Goal: Task Accomplishment & Management: Manage account settings

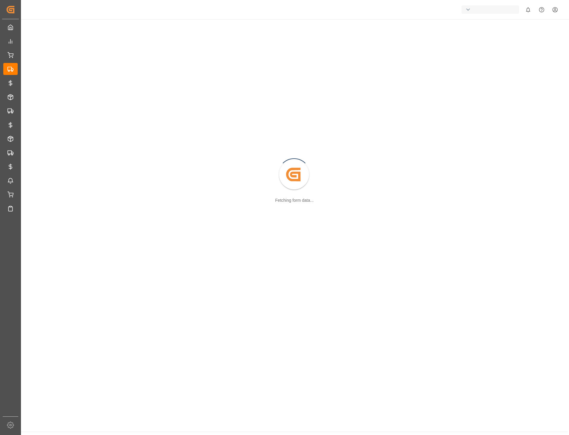
click at [555, 10] on html "Created by potrace 1.15, written by [PERSON_NAME] [DATE]-[DATE] Created by potr…" at bounding box center [284, 217] width 569 height 435
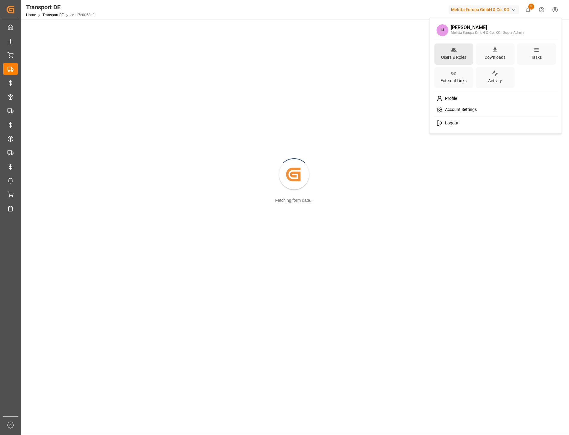
click at [460, 59] on div "Users & Roles" at bounding box center [454, 57] width 28 height 9
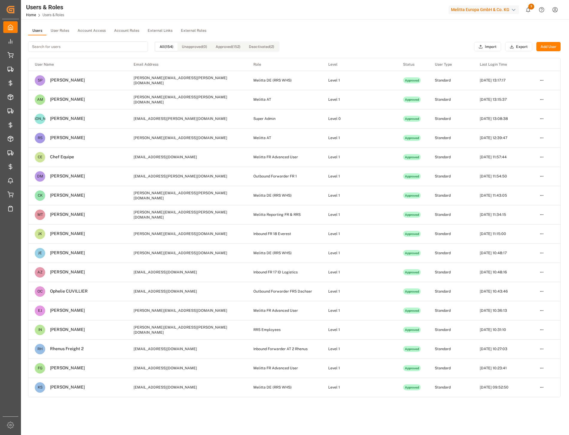
click at [57, 34] on button "User Roles" at bounding box center [59, 30] width 27 height 9
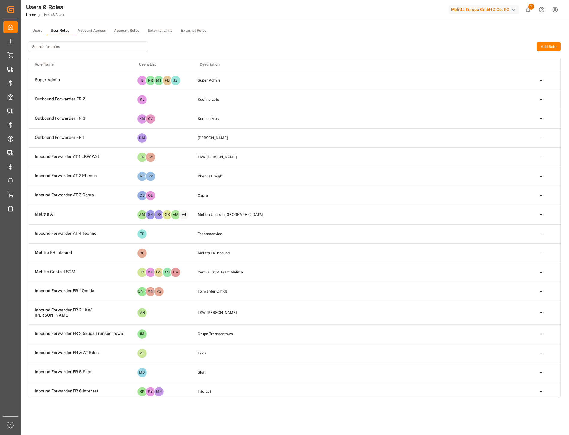
click at [58, 48] on input at bounding box center [88, 46] width 120 height 10
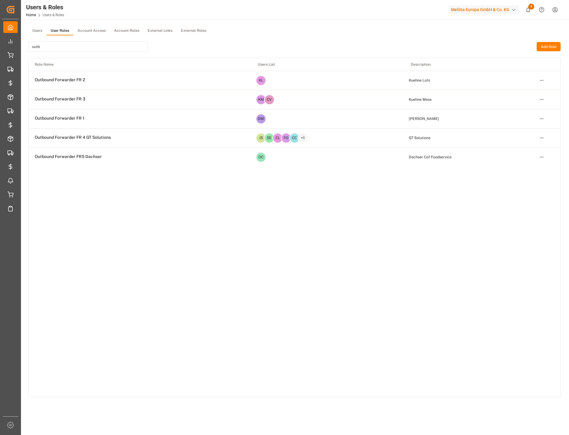
type input "outb"
click at [541, 81] on html "Created by potrace 1.15, written by Peter Selinger 2001-2017 Created by potrace…" at bounding box center [284, 217] width 569 height 435
click at [531, 91] on div "Edit" at bounding box center [529, 91] width 31 height 8
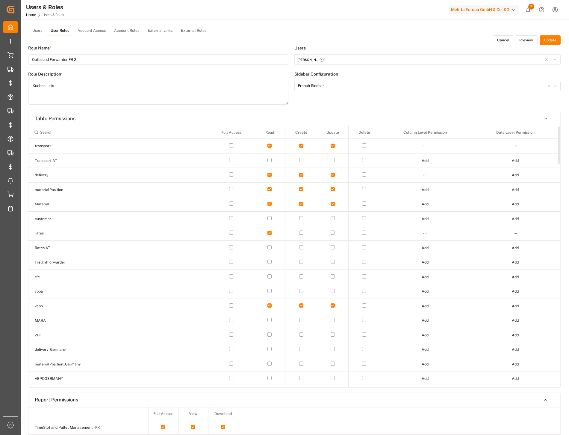
click at [423, 148] on html "Created by potrace 1.15, written by Peter Selinger 2001-2017 Created by potrace…" at bounding box center [284, 217] width 569 height 435
click at [414, 155] on div "Edit" at bounding box center [412, 157] width 31 height 8
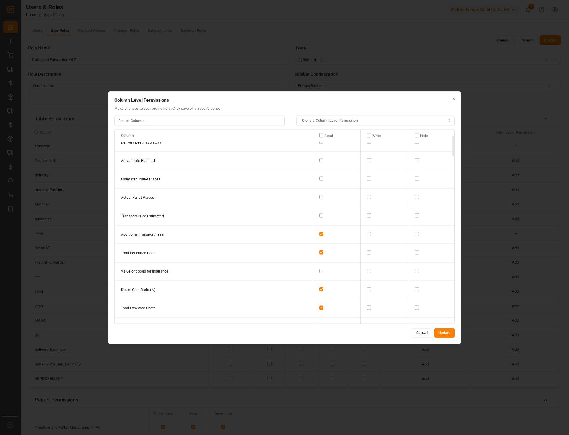
scroll to position [67, 0]
click at [148, 120] on input at bounding box center [199, 120] width 170 height 10
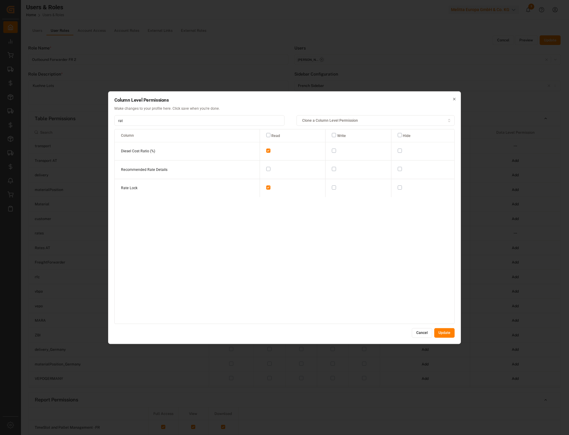
scroll to position [0, 0]
type input "rate"
click at [420, 336] on button "Cancel" at bounding box center [422, 333] width 20 height 10
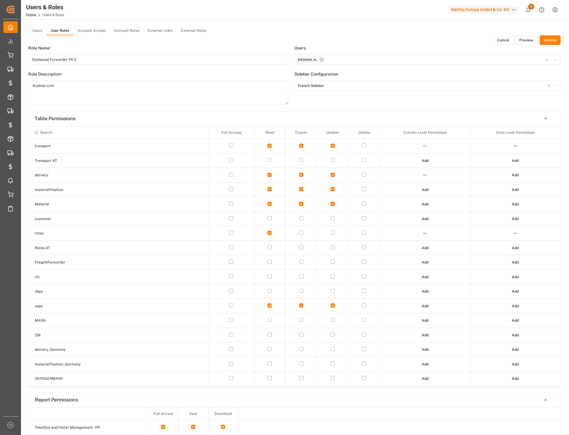
click at [60, 28] on button "User Roles" at bounding box center [59, 30] width 27 height 9
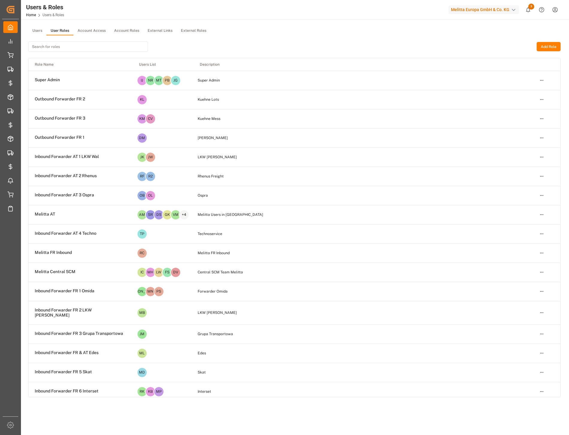
click at [64, 46] on input at bounding box center [88, 46] width 120 height 10
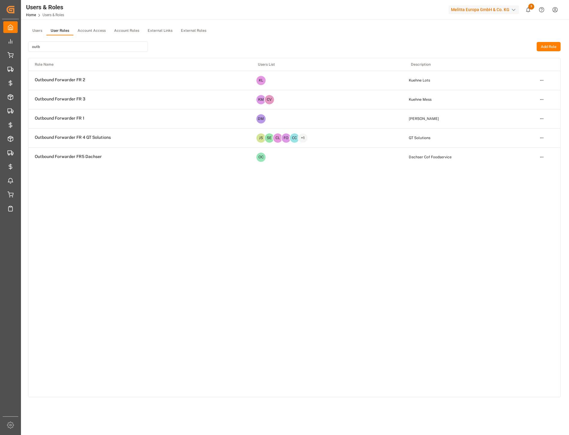
type input "outb"
click at [543, 99] on html "Created by potrace 1.15, written by Peter Selinger 2001-2017 Created by potrace…" at bounding box center [284, 217] width 569 height 435
click at [534, 109] on div "Edit" at bounding box center [529, 110] width 31 height 8
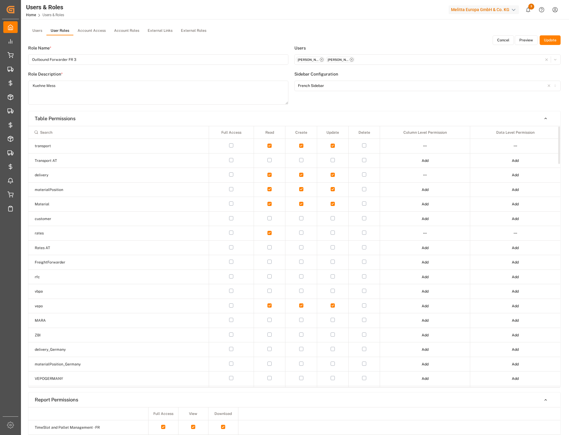
click at [426, 145] on html "Created by potrace 1.15, written by Peter Selinger 2001-2017 Created by potrace…" at bounding box center [284, 217] width 569 height 435
click at [417, 157] on div "Edit" at bounding box center [412, 157] width 31 height 8
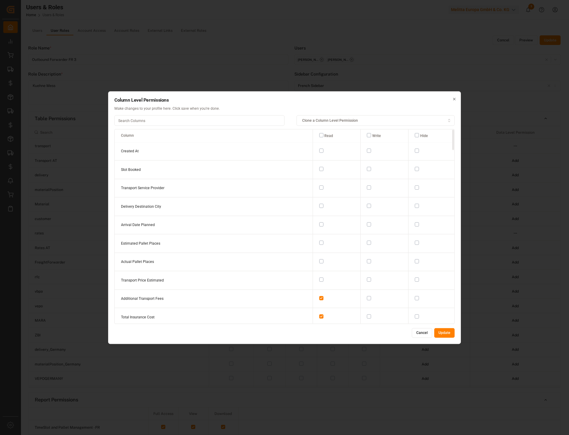
click at [142, 121] on input at bounding box center [199, 120] width 170 height 10
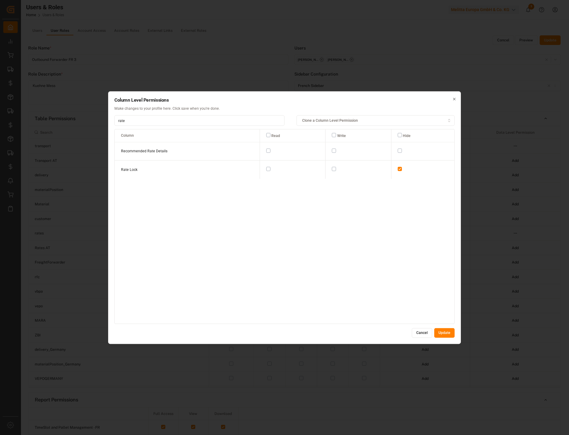
type input "rate"
click at [266, 170] on button "button" at bounding box center [268, 169] width 4 height 4
click at [447, 334] on button "Update" at bounding box center [445, 333] width 20 height 10
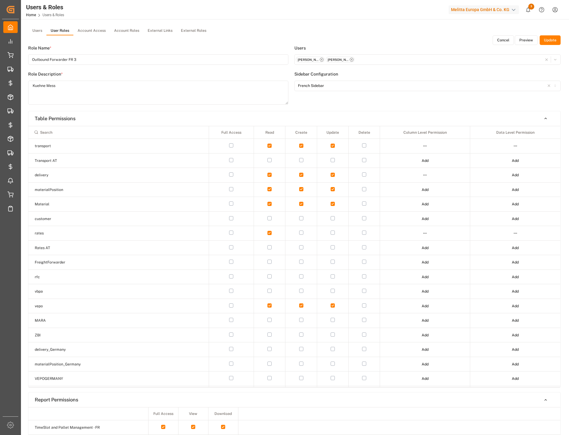
click at [550, 40] on button "Update" at bounding box center [550, 40] width 21 height 10
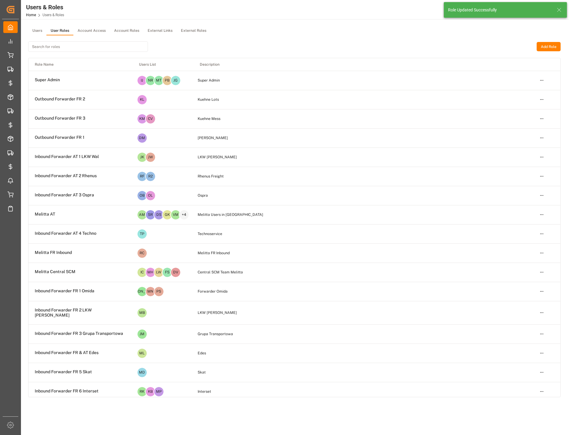
click at [58, 46] on input at bounding box center [88, 46] width 120 height 10
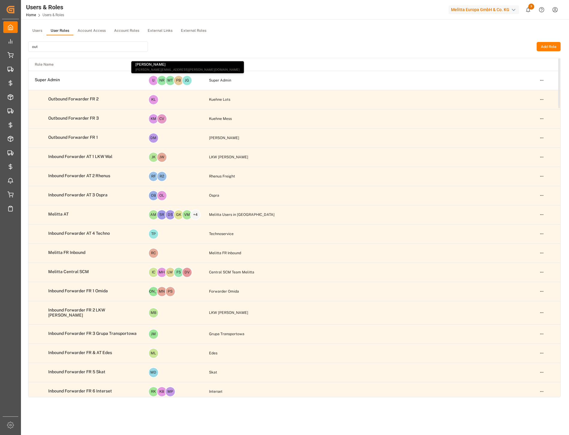
click at [56, 48] on input "out" at bounding box center [88, 46] width 120 height 10
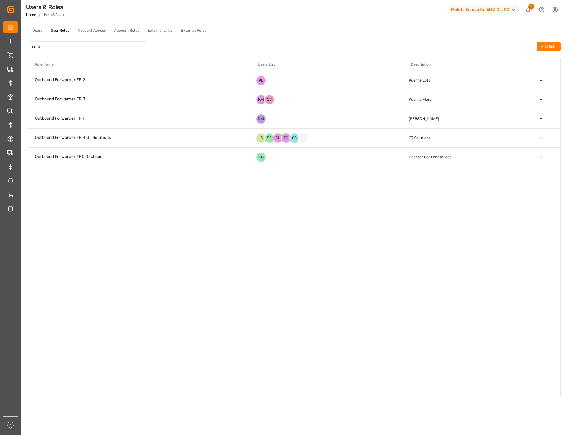
type input "outb"
click at [542, 120] on html "Created by potrace 1.15, written by Peter Selinger 2001-2017 Created by potrace…" at bounding box center [284, 217] width 569 height 435
click at [526, 129] on div "Edit" at bounding box center [529, 129] width 31 height 8
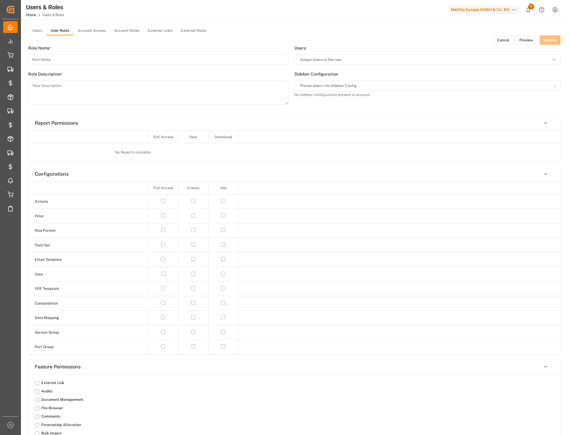
type input "Outbound Forwarder FR 1"
type textarea "Delisle"
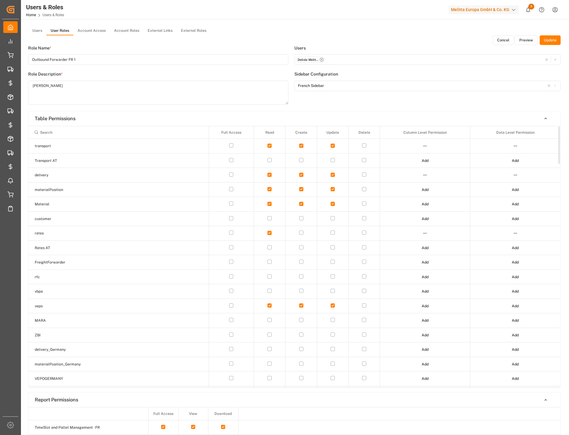
click at [426, 145] on html "Created by potrace 1.15, written by Peter Selinger 2001-2017 Created by potrace…" at bounding box center [284, 217] width 569 height 435
click at [416, 160] on div "Edit" at bounding box center [412, 157] width 31 height 8
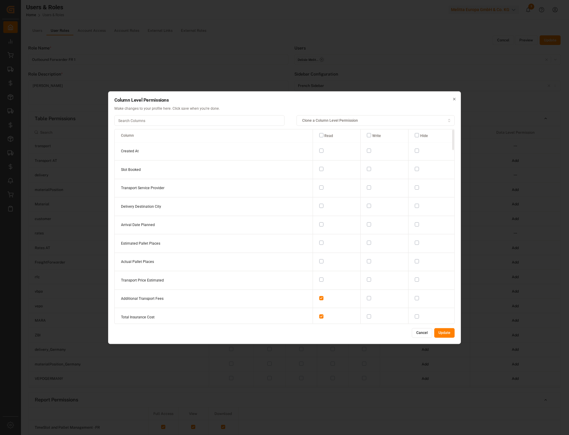
click at [170, 124] on input at bounding box center [199, 120] width 170 height 10
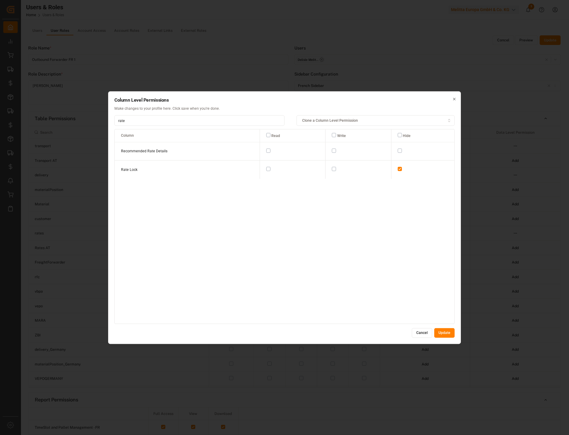
type input "rate"
click at [267, 169] on td at bounding box center [293, 169] width 66 height 18
click at [266, 170] on button "button" at bounding box center [268, 169] width 4 height 4
click at [438, 328] on div "Column Level Permissions Make changes to your profile here. Click save when you…" at bounding box center [284, 217] width 353 height 253
click at [440, 330] on button "Update" at bounding box center [445, 333] width 20 height 10
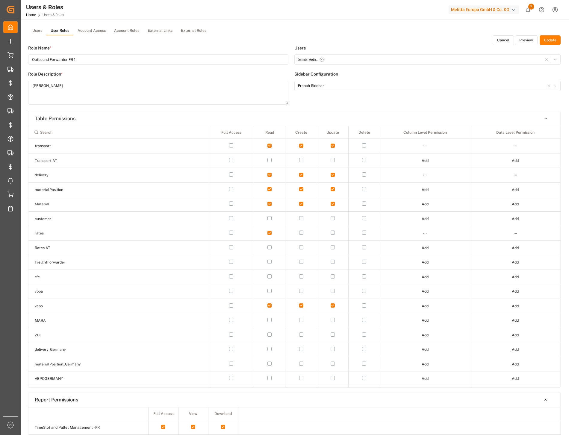
click at [555, 41] on button "Update" at bounding box center [550, 40] width 21 height 10
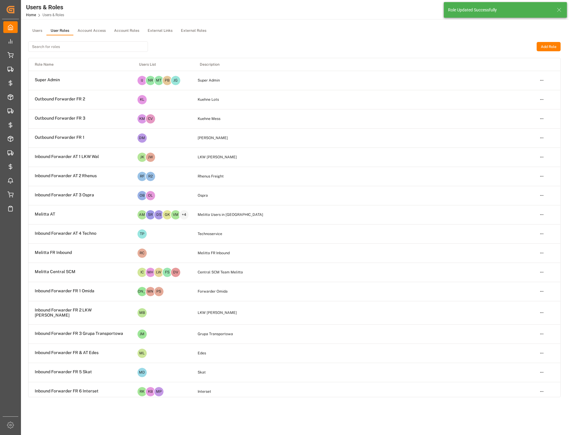
click at [48, 46] on input at bounding box center [88, 46] width 120 height 10
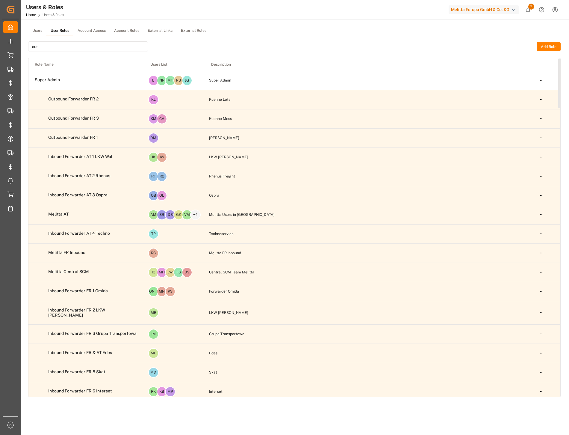
click at [43, 47] on input "out" at bounding box center [88, 46] width 120 height 10
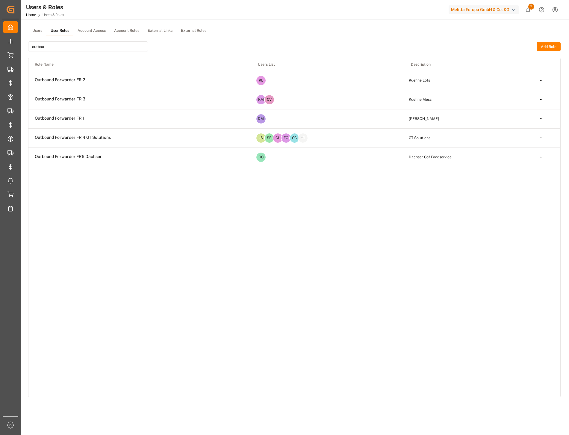
type input "outbou"
click at [541, 137] on html "Created by potrace 1.15, written by Peter Selinger 2001-2017 Created by potrace…" at bounding box center [284, 217] width 569 height 435
click at [534, 149] on div "Edit" at bounding box center [529, 148] width 31 height 8
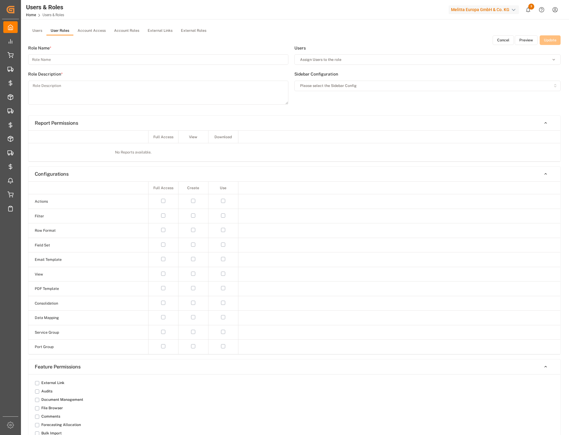
type input "Outbound Forwarder FR 4 GT Solutions"
type textarea "GT Solutions"
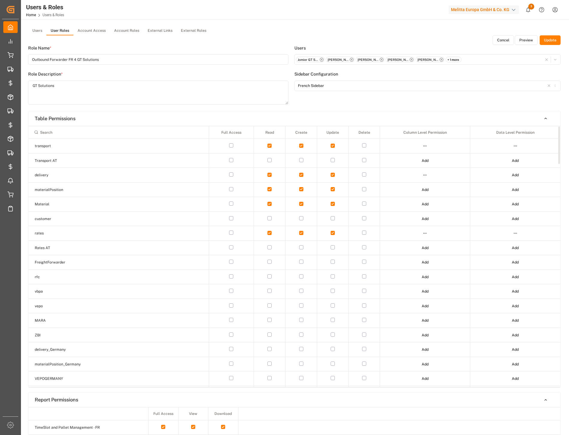
click at [423, 145] on html "Created by potrace 1.15, written by Peter Selinger 2001-2017 Created by potrace…" at bounding box center [284, 217] width 569 height 435
click at [424, 155] on div "Edit" at bounding box center [412, 157] width 31 height 8
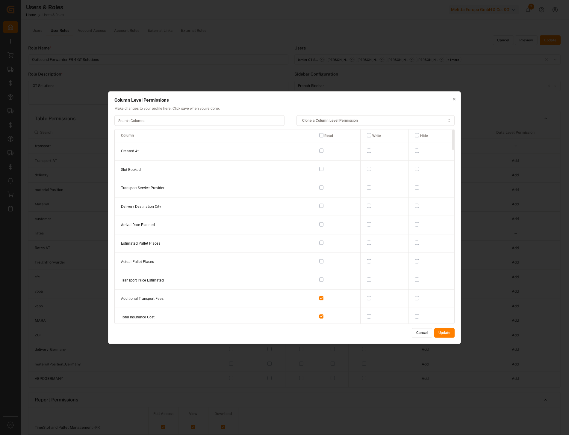
click at [132, 121] on input at bounding box center [199, 120] width 170 height 10
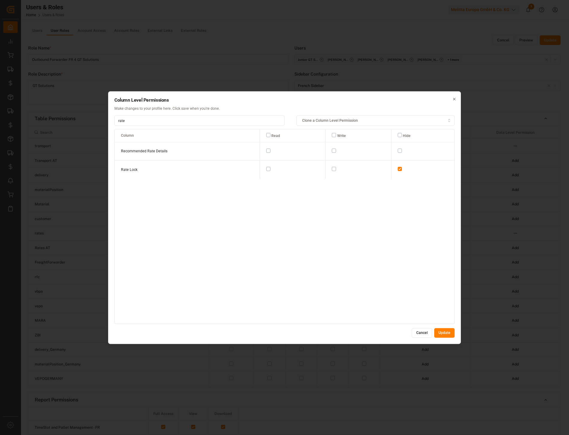
type input "rate"
click at [266, 169] on button "button" at bounding box center [268, 169] width 4 height 4
click at [450, 331] on button "Update" at bounding box center [445, 333] width 20 height 10
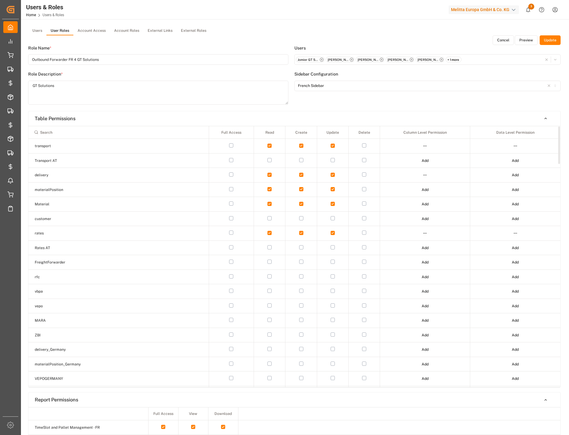
click at [547, 40] on button "Update" at bounding box center [550, 40] width 21 height 10
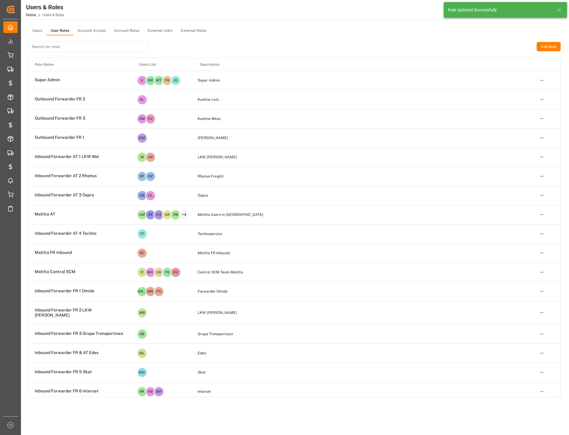
click at [43, 47] on input at bounding box center [88, 46] width 120 height 10
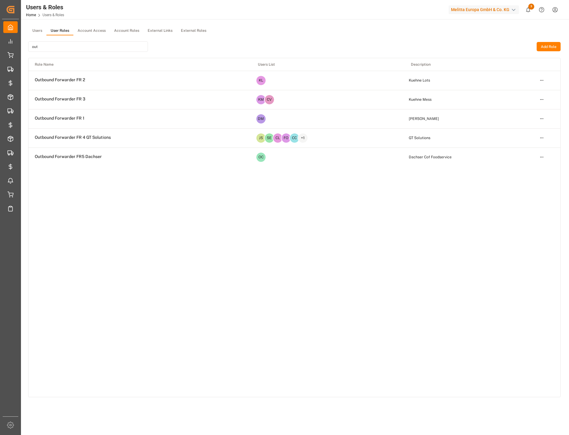
type input "out"
click at [540, 154] on html "Created by potrace 1.15, written by Peter Selinger 2001-2017 Created by potrace…" at bounding box center [284, 217] width 569 height 435
click at [530, 168] on div "Edit" at bounding box center [529, 168] width 31 height 8
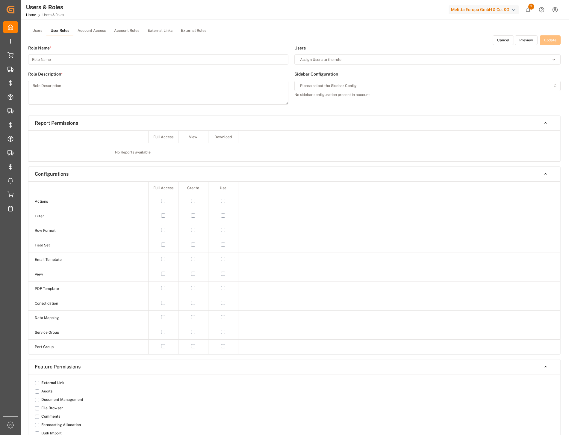
type input "Outbound Forwarder FR5 Dachser"
type textarea "Dachser Cof Foodservice"
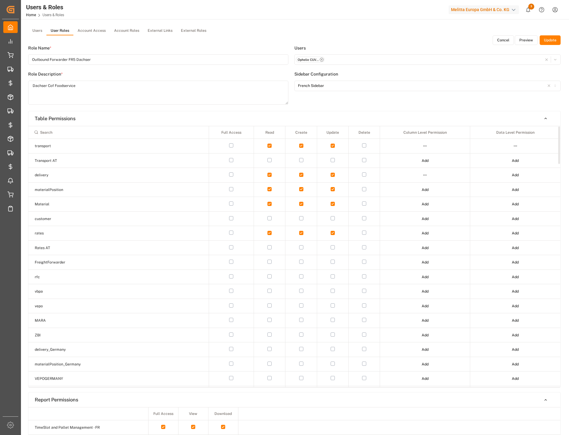
click at [426, 145] on html "Created by potrace 1.15, written by Peter Selinger 2001-2017 Created by potrace…" at bounding box center [284, 217] width 569 height 435
click at [420, 156] on div "Edit" at bounding box center [412, 157] width 31 height 8
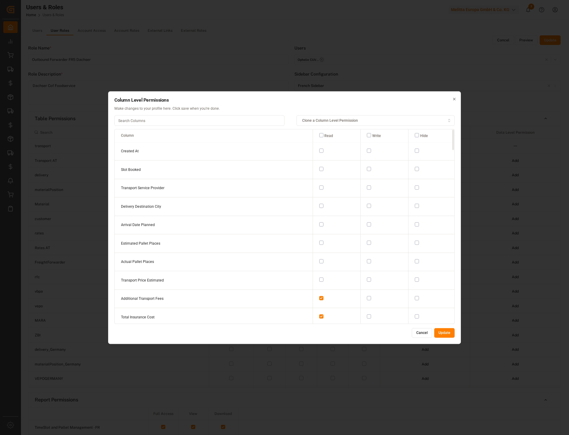
click at [224, 122] on input at bounding box center [199, 120] width 170 height 10
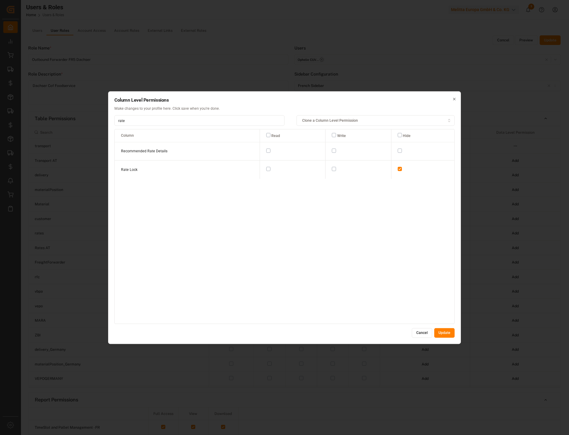
type input "rate"
click at [266, 169] on button "button" at bounding box center [268, 169] width 4 height 4
click at [444, 330] on button "Update" at bounding box center [445, 333] width 20 height 10
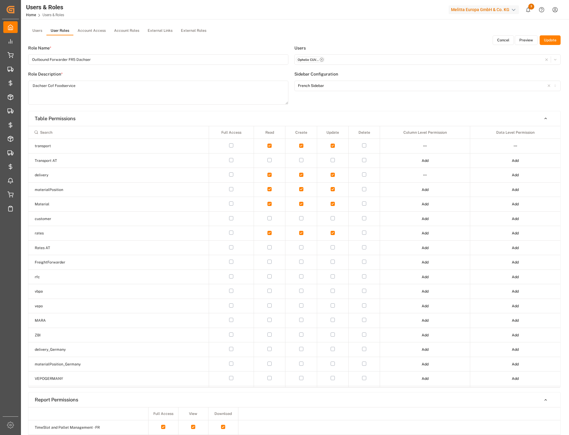
click at [549, 38] on button "Update" at bounding box center [550, 40] width 21 height 10
